Goal: Transaction & Acquisition: Purchase product/service

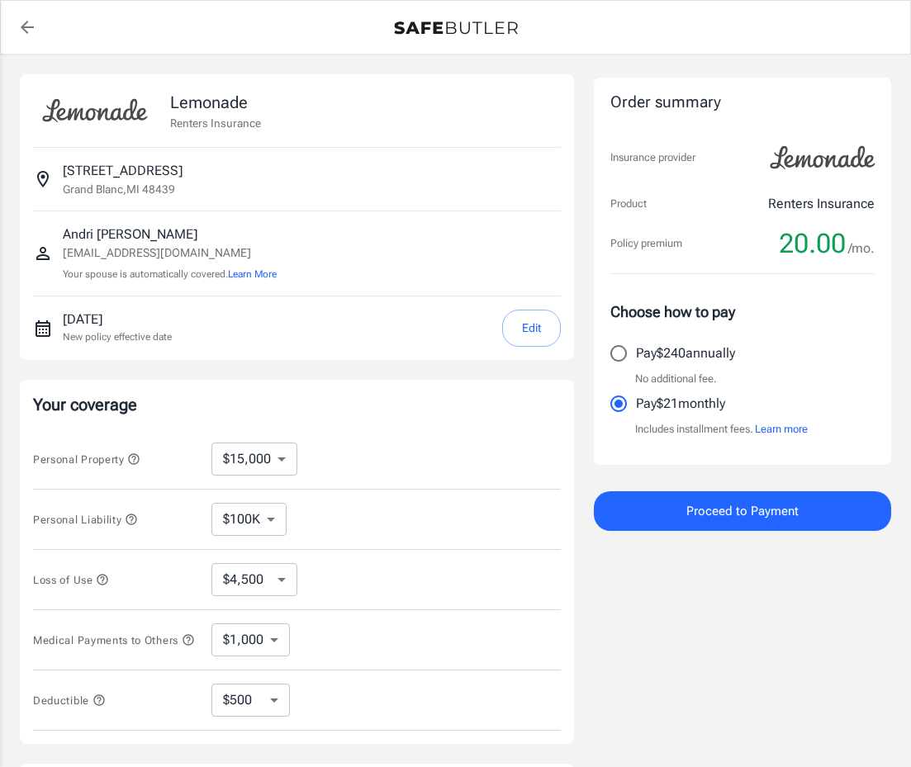
select select "15000"
select select "500"
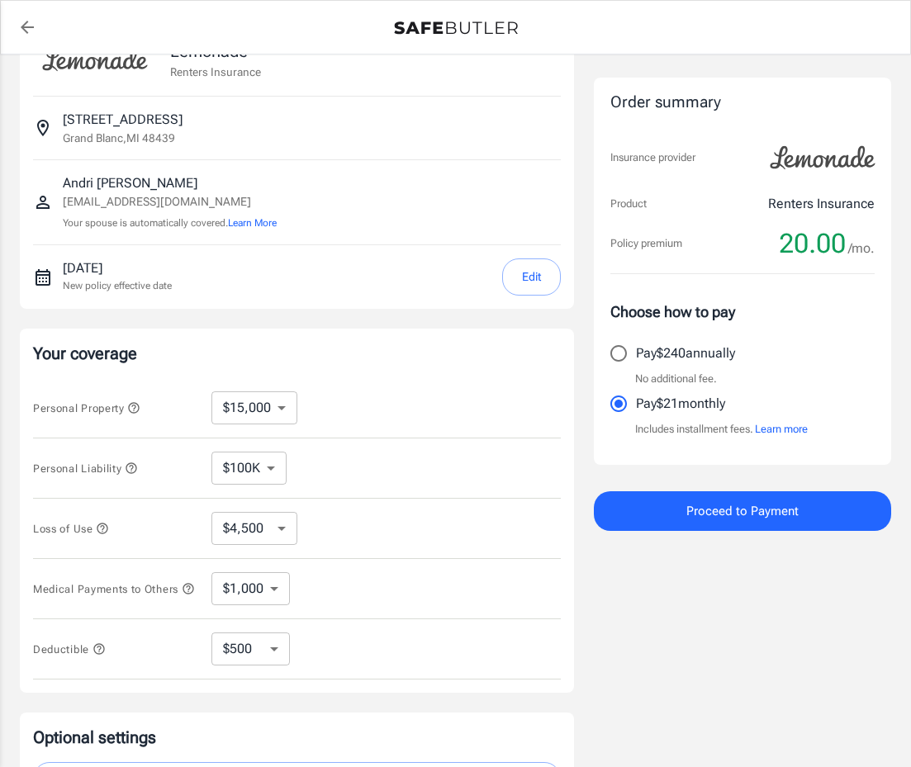
scroll to position [200, 0]
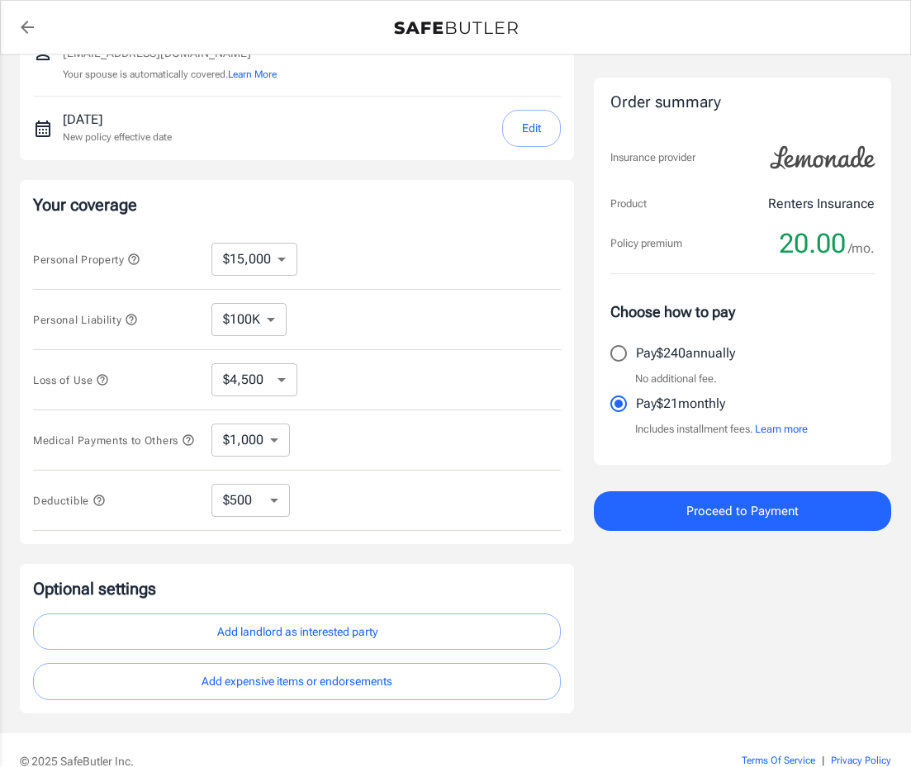
click at [279, 324] on select "$100K $200K $300K $400K $500K $1M" at bounding box center [248, 319] width 75 height 33
click at [282, 321] on select "$100K $200K $300K $400K $500K $1M" at bounding box center [248, 319] width 75 height 33
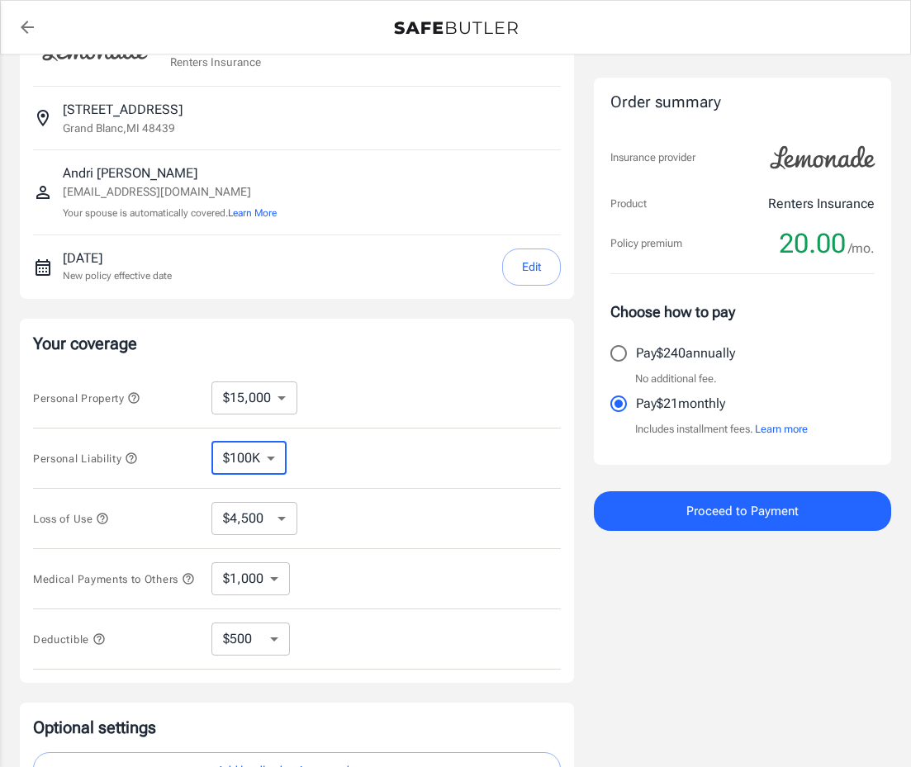
scroll to position [0, 0]
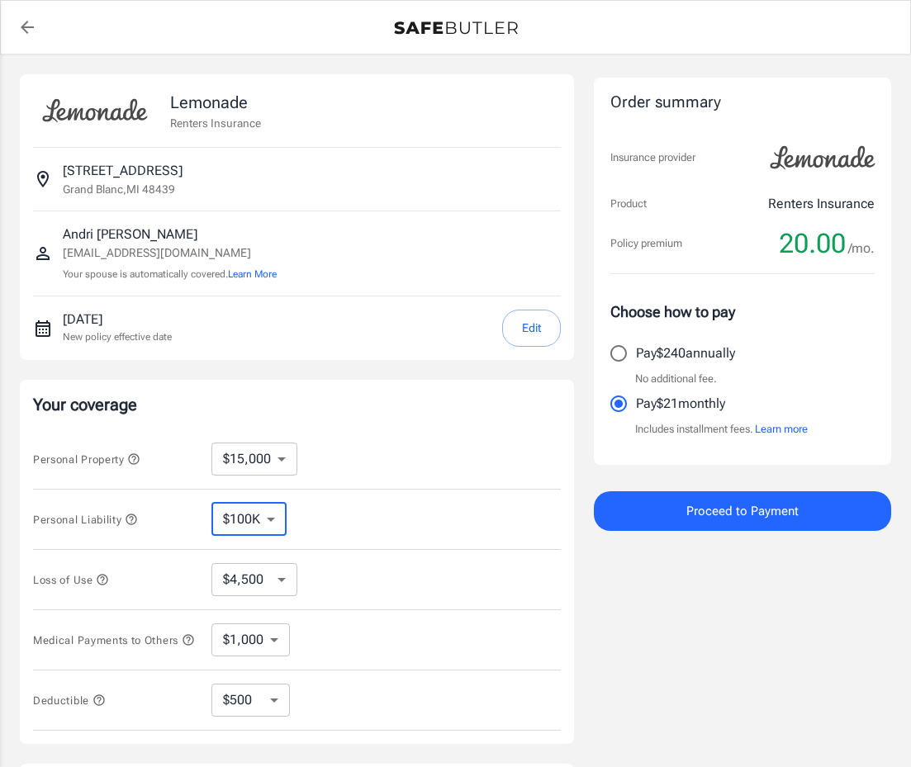
click at [34, 27] on icon "back to quotes" at bounding box center [27, 27] width 20 height 20
select select "15000"
select select "500"
click at [775, 516] on span "Proceed to Payment" at bounding box center [742, 510] width 112 height 21
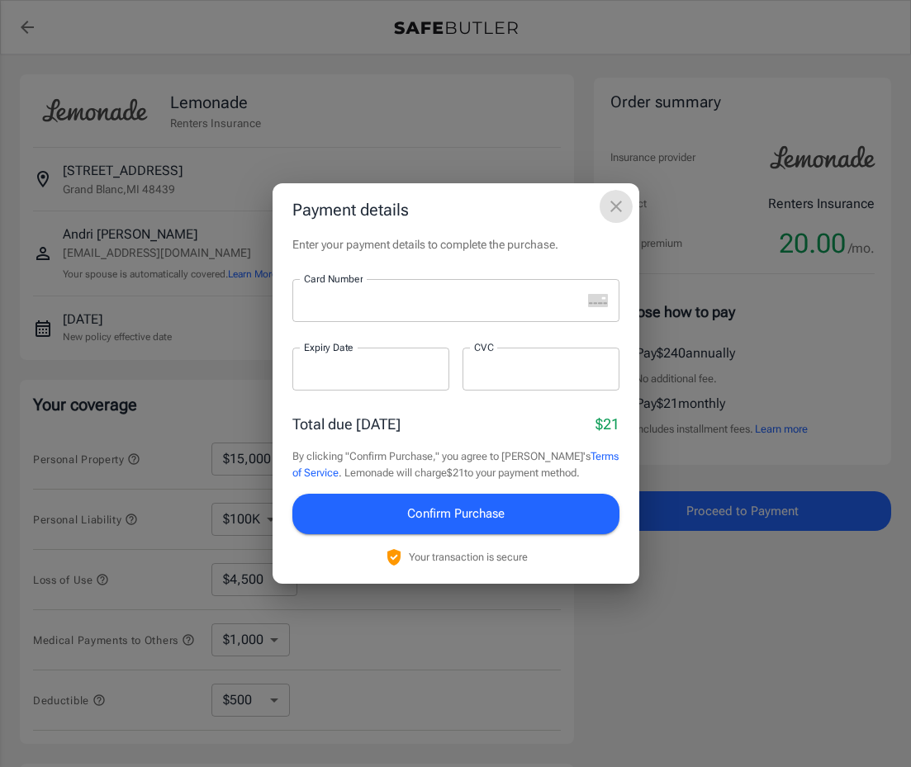
click at [616, 206] on icon "close" at bounding box center [616, 207] width 12 height 12
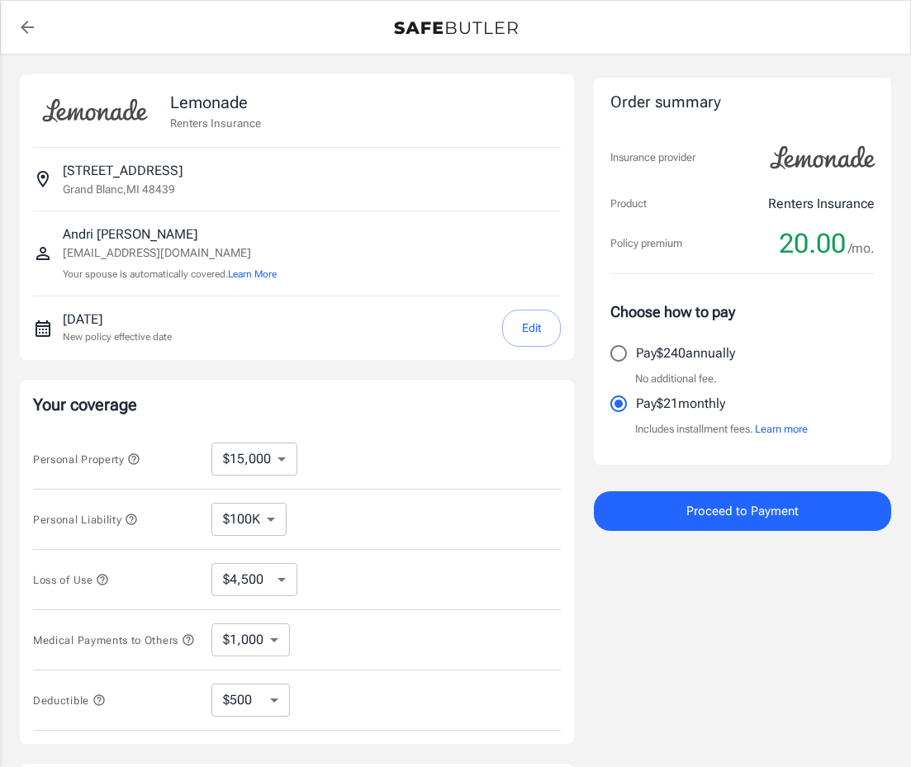
click at [701, 511] on span "Proceed to Payment" at bounding box center [742, 510] width 112 height 21
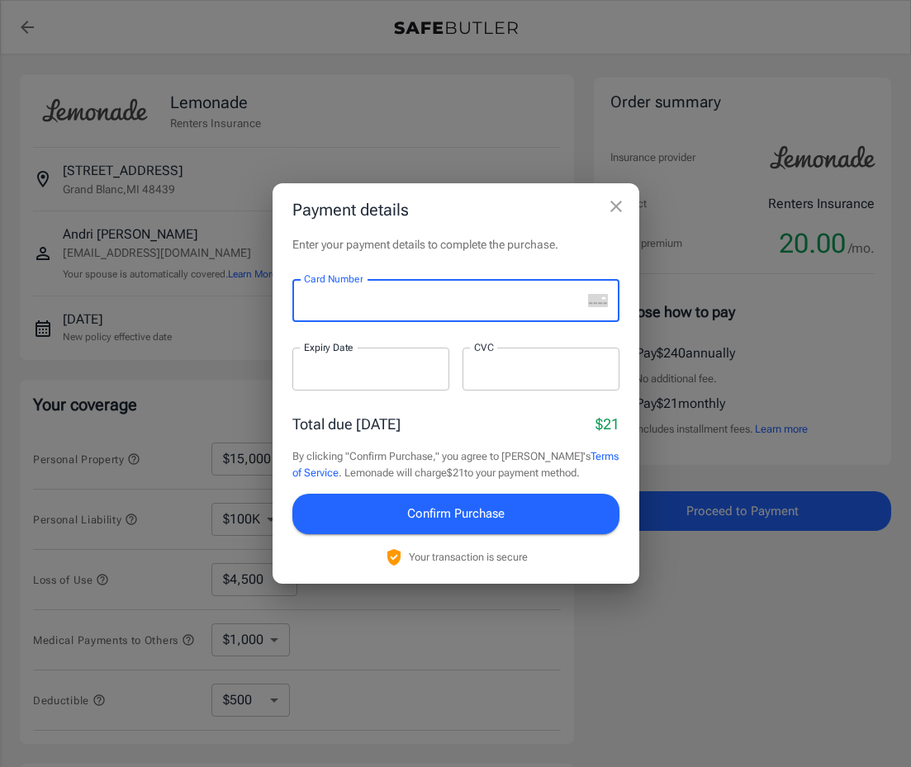
click at [595, 291] on div "Card Number" at bounding box center [455, 300] width 327 height 43
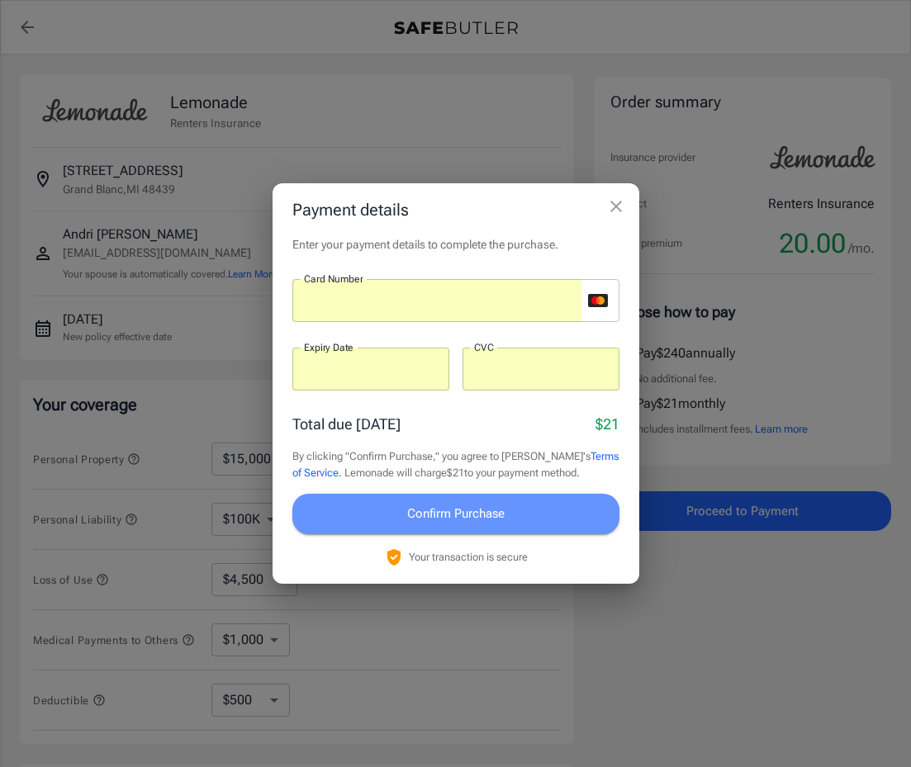
click at [467, 520] on span "Confirm Purchase" at bounding box center [455, 513] width 97 height 21
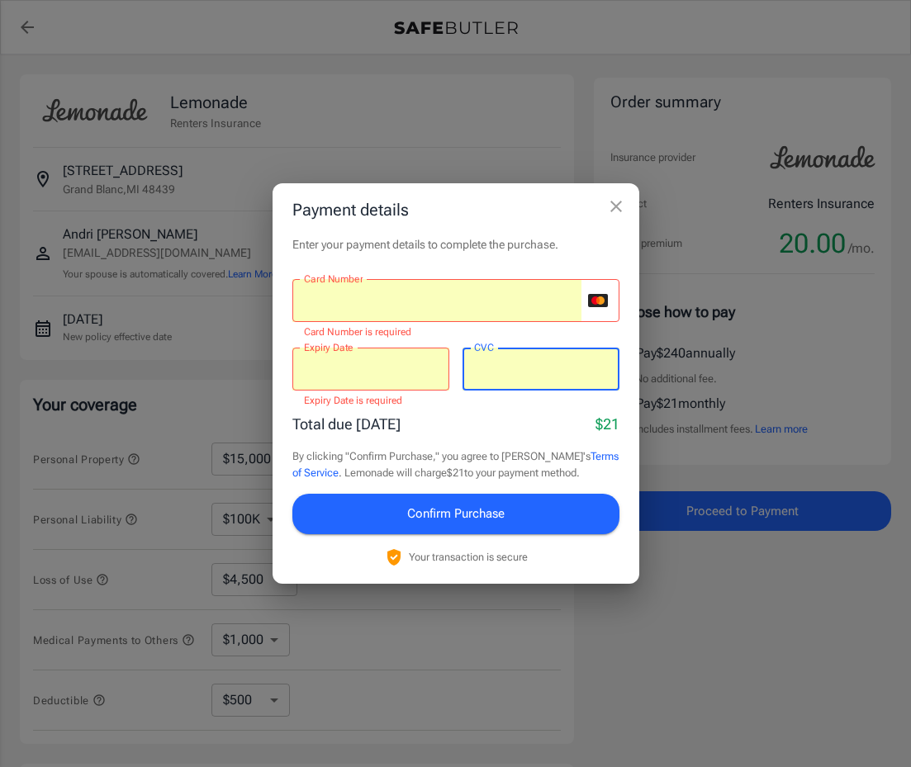
click at [478, 528] on button "Confirm Purchase" at bounding box center [455, 514] width 327 height 40
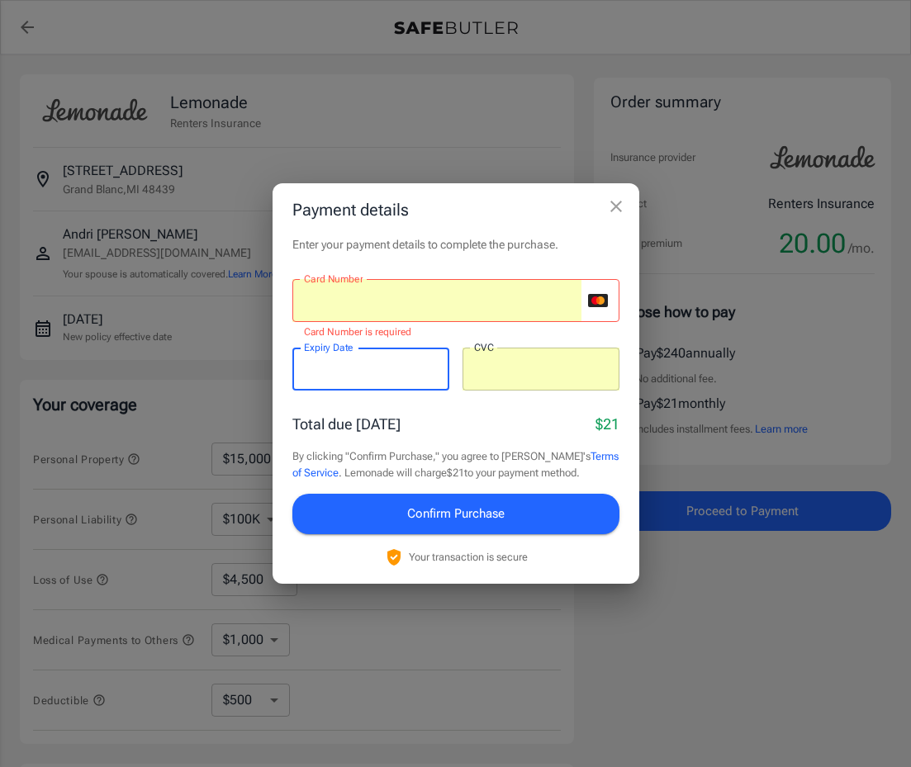
click at [511, 420] on div "Total due today $21" at bounding box center [455, 424] width 327 height 22
click at [500, 315] on div at bounding box center [436, 300] width 289 height 43
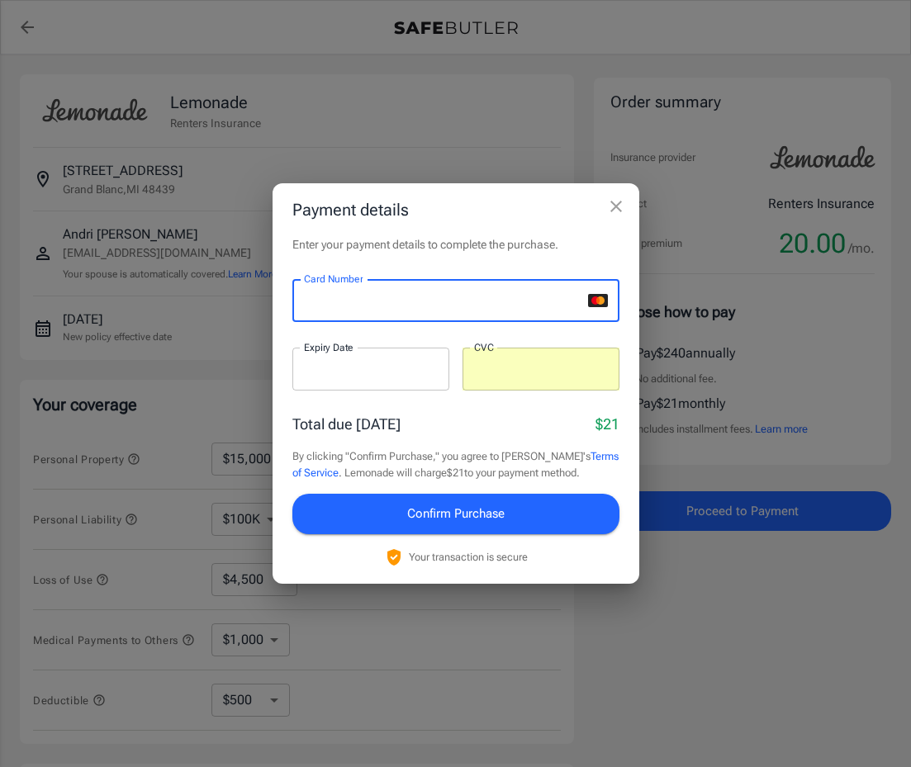
click at [481, 218] on h2 "Payment details" at bounding box center [456, 209] width 367 height 53
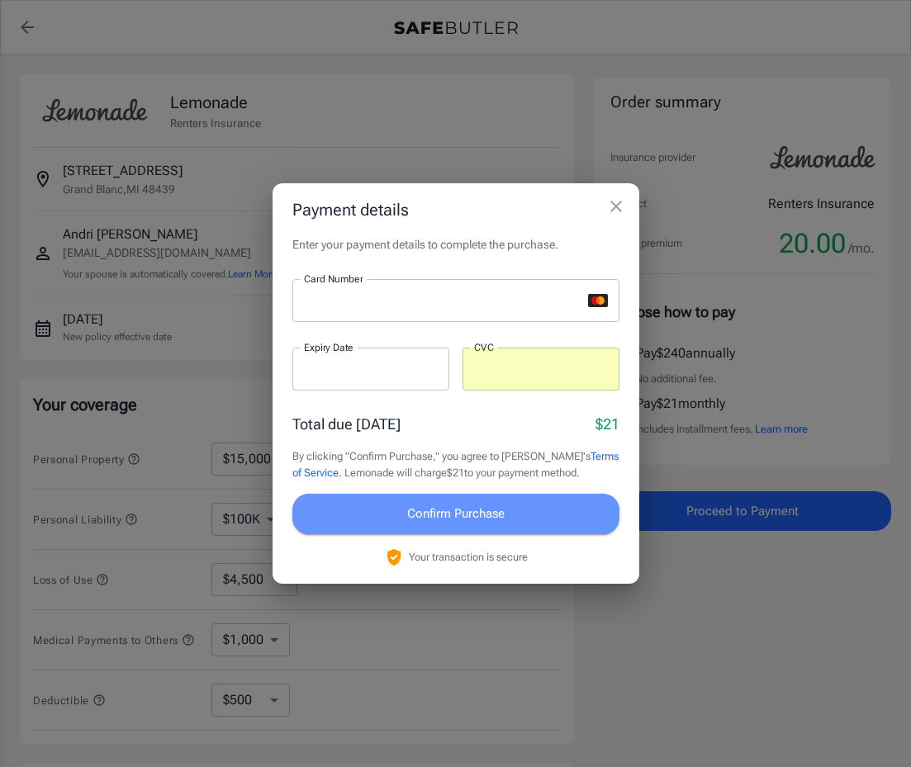
click at [529, 519] on button "Confirm Purchase" at bounding box center [455, 514] width 327 height 40
